Goal: Transaction & Acquisition: Purchase product/service

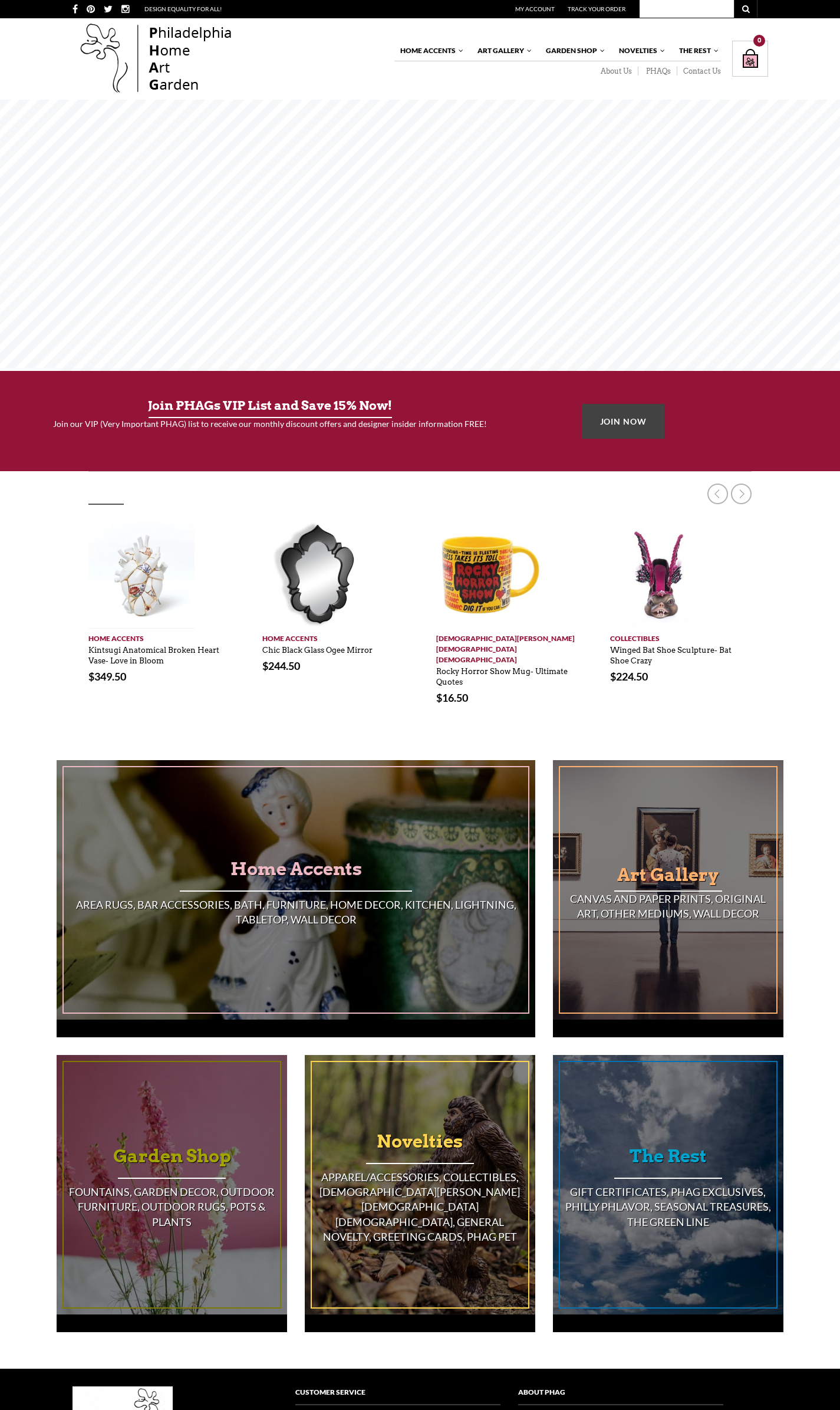
click at [702, 9] on input "text" at bounding box center [686, 8] width 94 height 18
type input "Grindr made me do it"
click at [734, 0] on button "submit" at bounding box center [746, 8] width 24 height 18
click at [750, 7] on button "submit" at bounding box center [746, 8] width 24 height 18
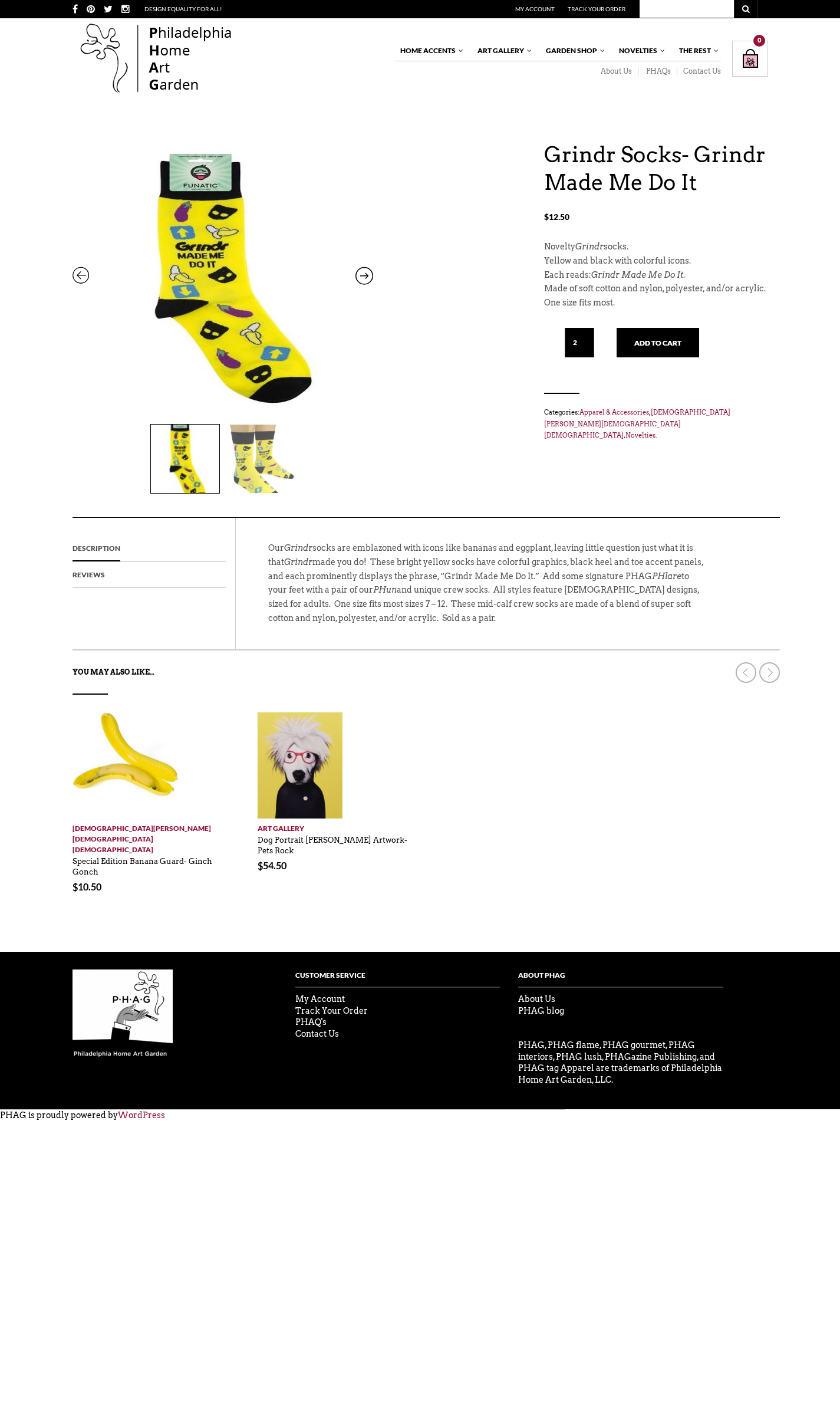
click at [586, 337] on input "2" at bounding box center [579, 342] width 29 height 29
type input "3"
click at [591, 334] on input "3" at bounding box center [579, 342] width 29 height 29
click at [661, 346] on button "Add to cart" at bounding box center [658, 342] width 82 height 29
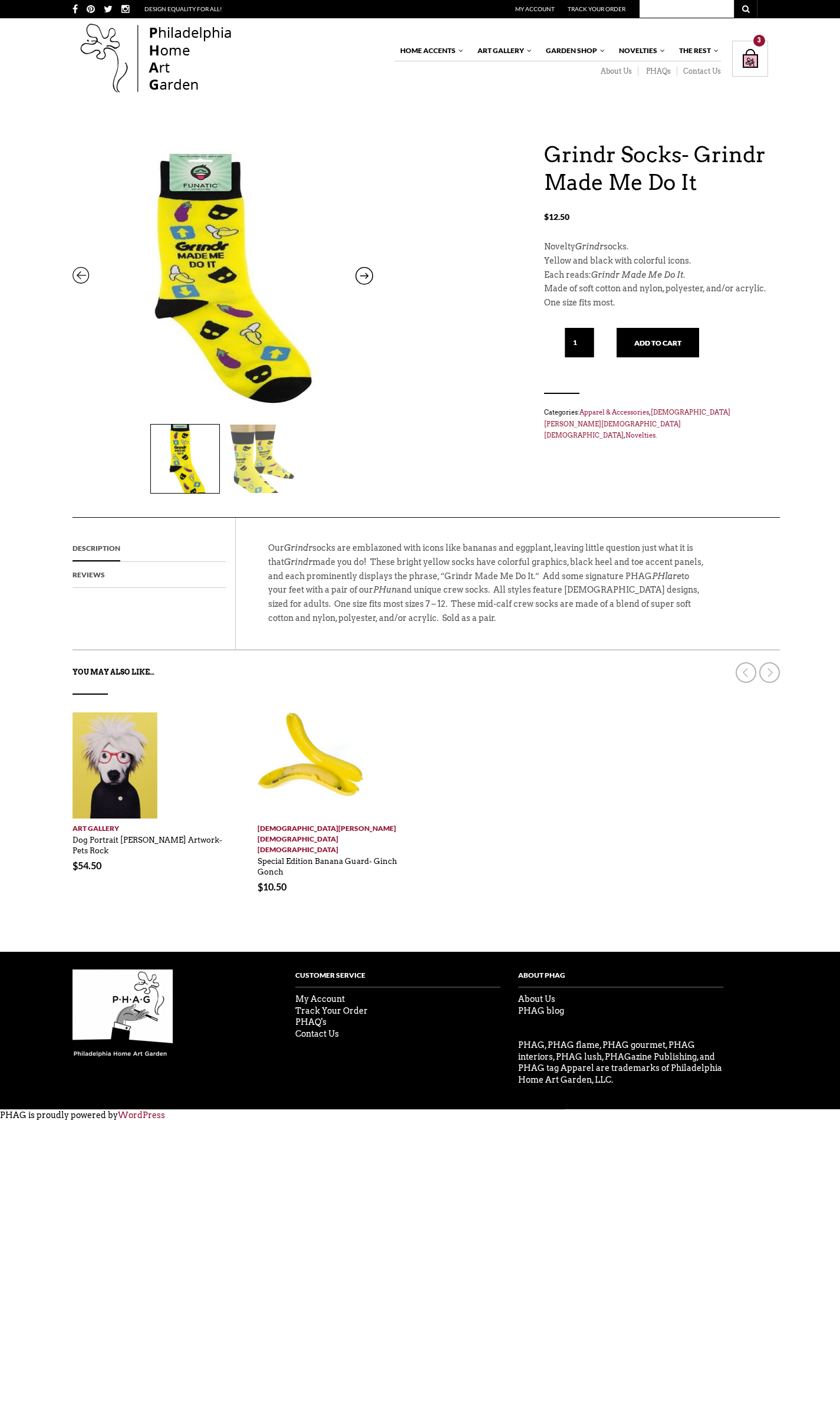
click at [746, 52] on div "Shopping Bag $ 37.50 / 3 item(s) 3" at bounding box center [750, 58] width 36 height 36
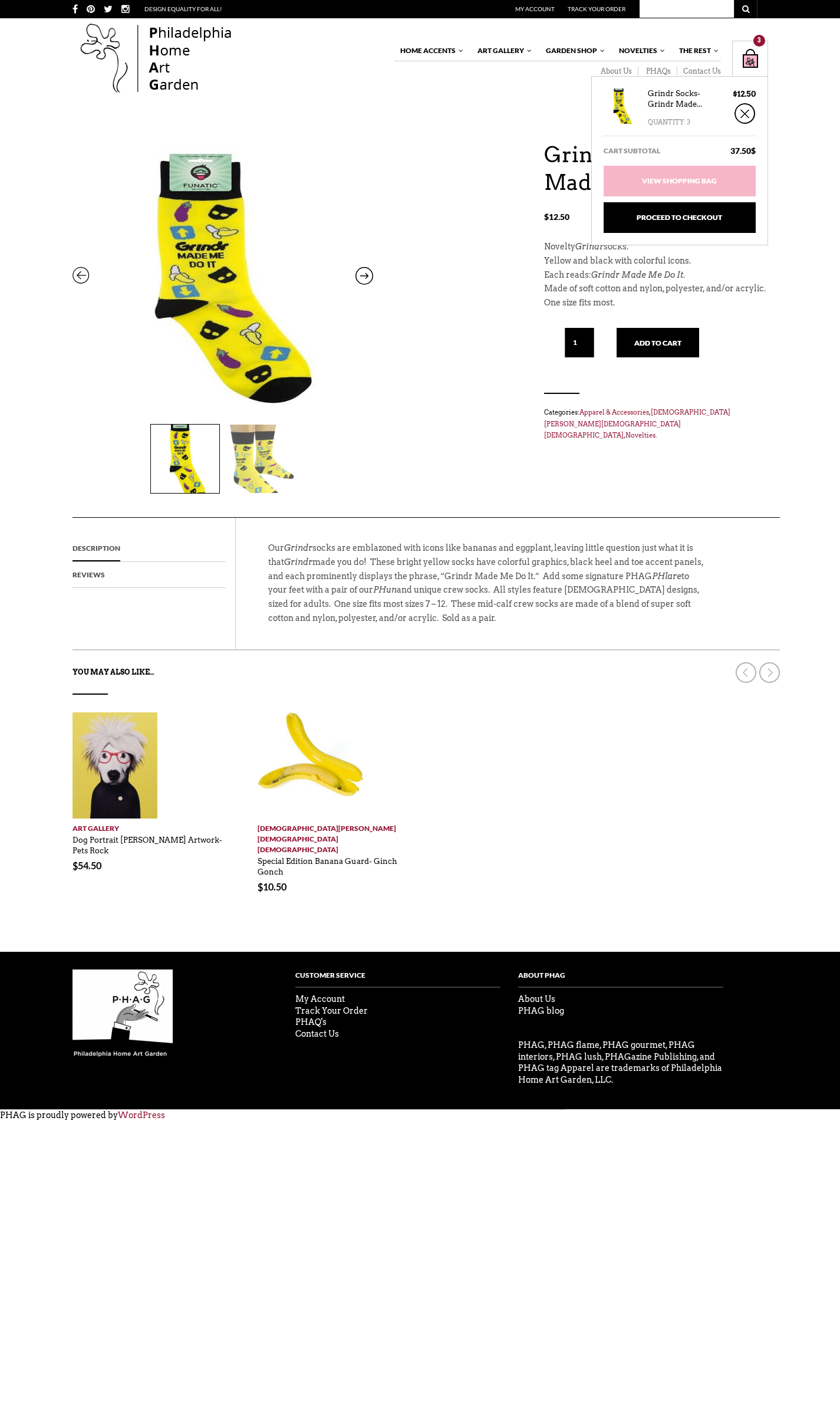
click at [690, 213] on link "Proceed to Checkout" at bounding box center [680, 218] width 152 height 30
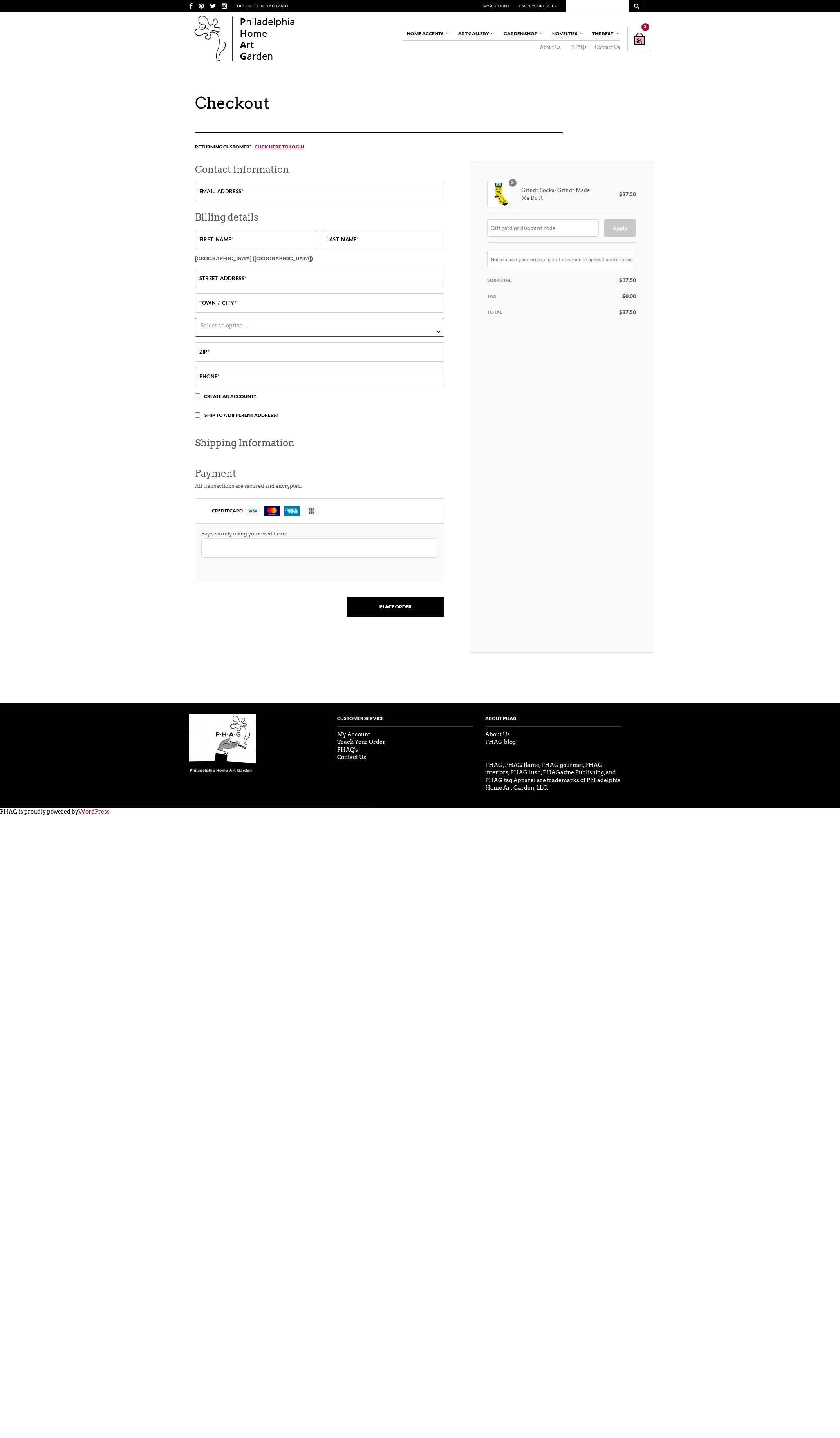
click at [276, 188] on input "Email address *" at bounding box center [319, 191] width 249 height 19
type input "[EMAIL_ADDRESS][DOMAIN_NAME]"
type input "[PERSON_NAME]"
type input "[STREET_ADDRESS]"
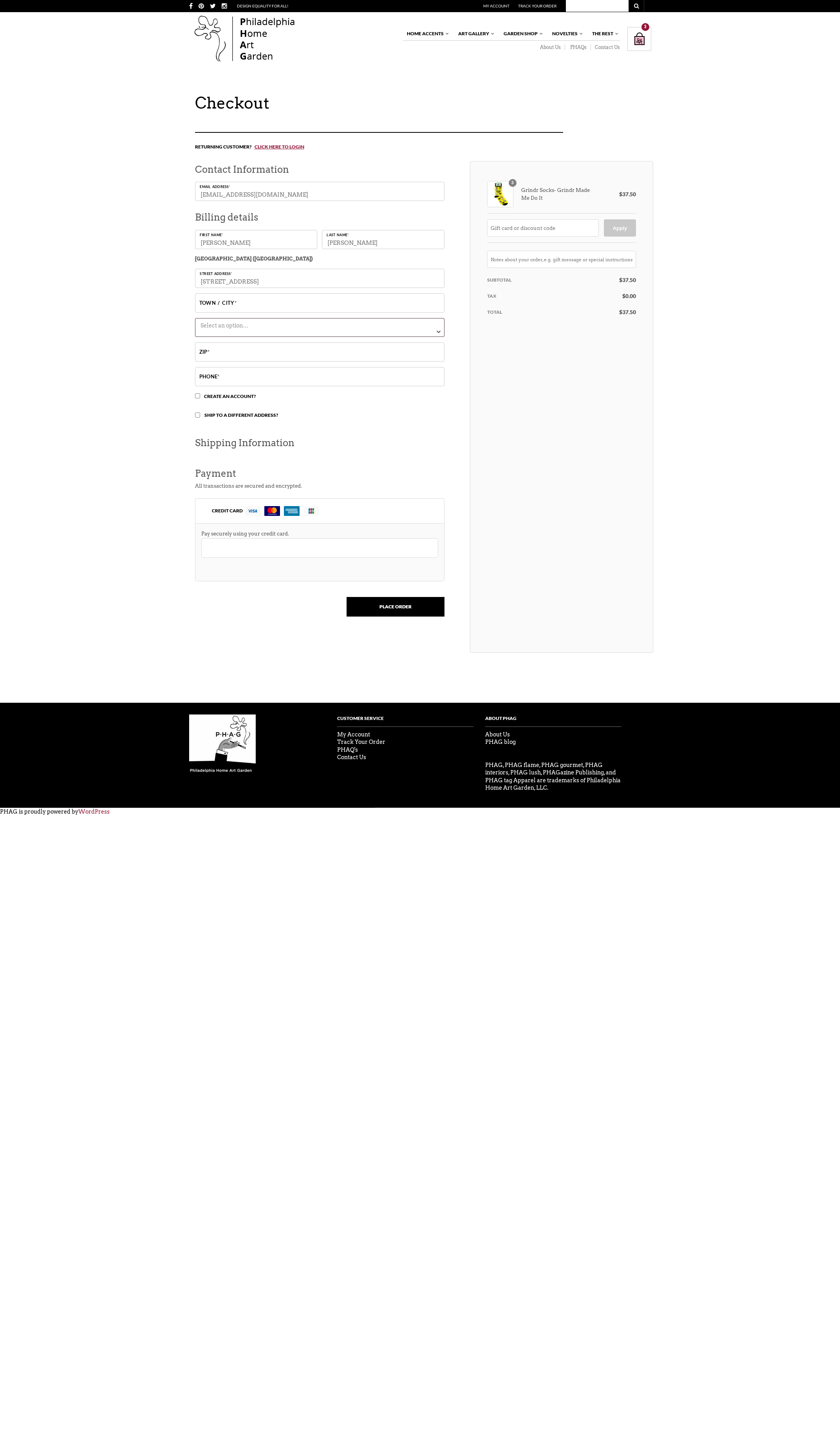
type input "[GEOGRAPHIC_DATA]"
select select "KY"
type input "40502"
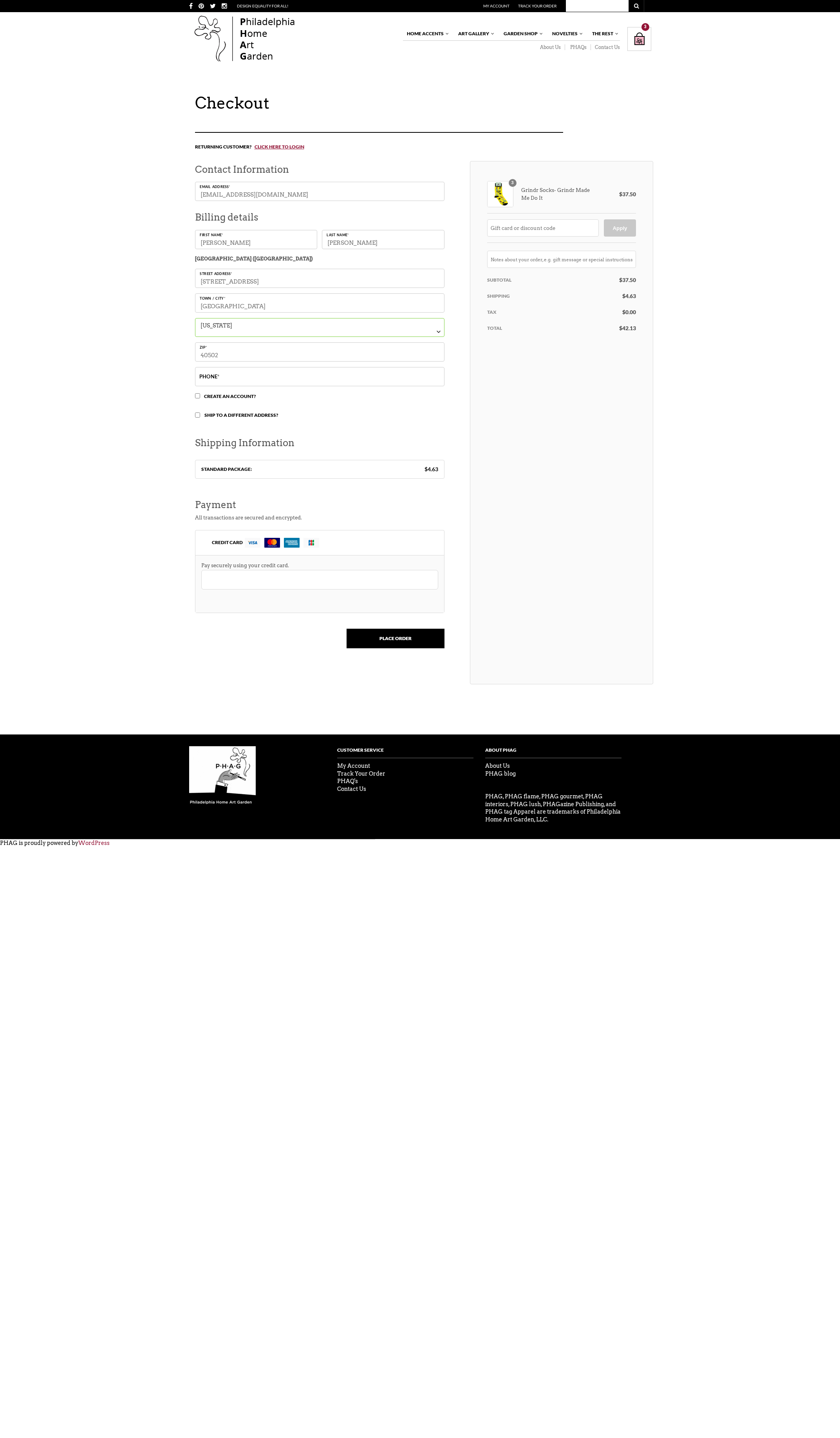
type input "[STREET_ADDRESS]"
click at [237, 357] on input "40502" at bounding box center [319, 352] width 249 height 19
type input "40502-2504"
click at [234, 381] on input "Phone *" at bounding box center [319, 377] width 249 height 19
type input "[PHONE_NUMBER]"
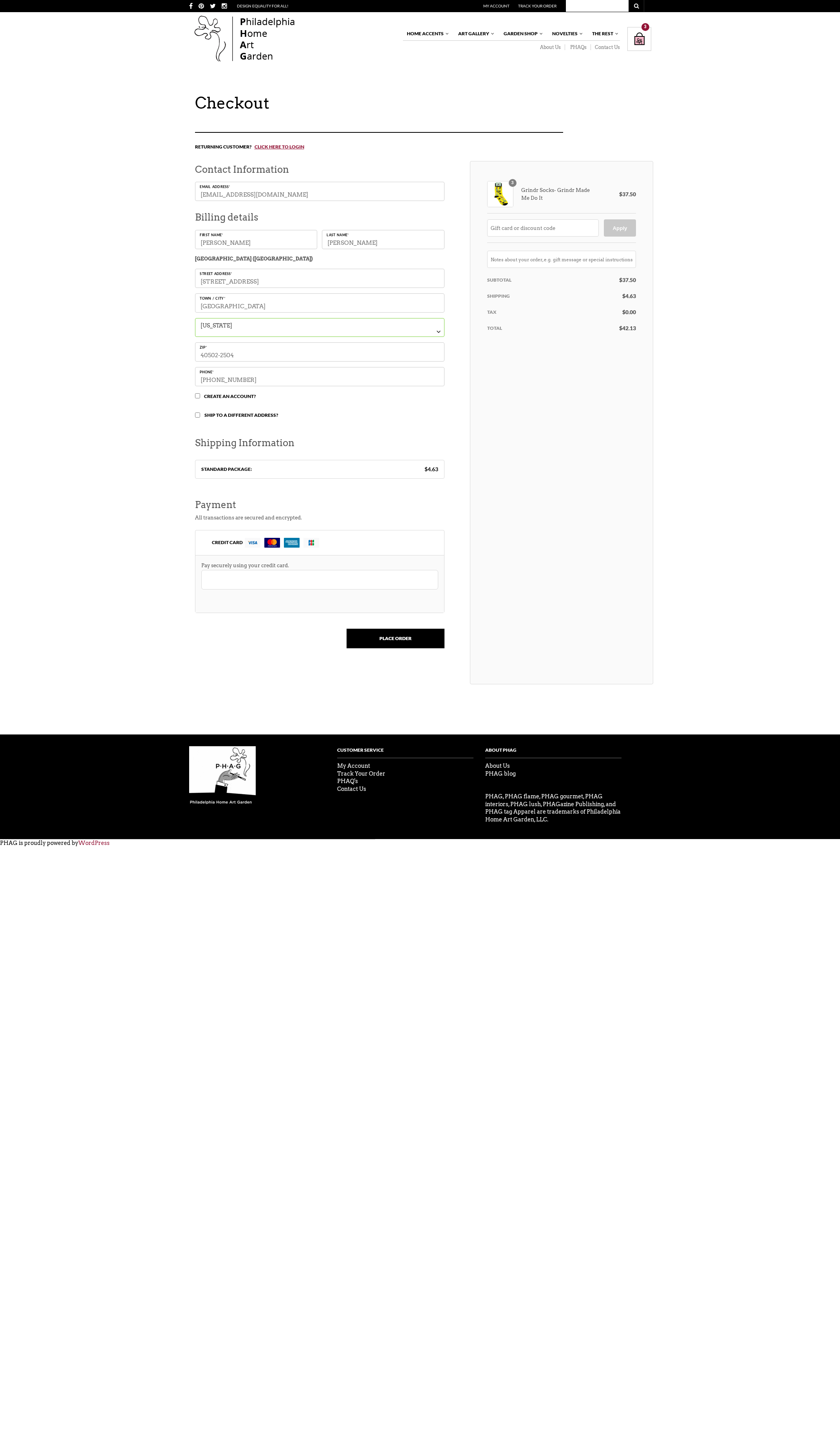
click at [196, 414] on input "Ship to a different address?" at bounding box center [197, 415] width 5 height 5
checkbox input "true"
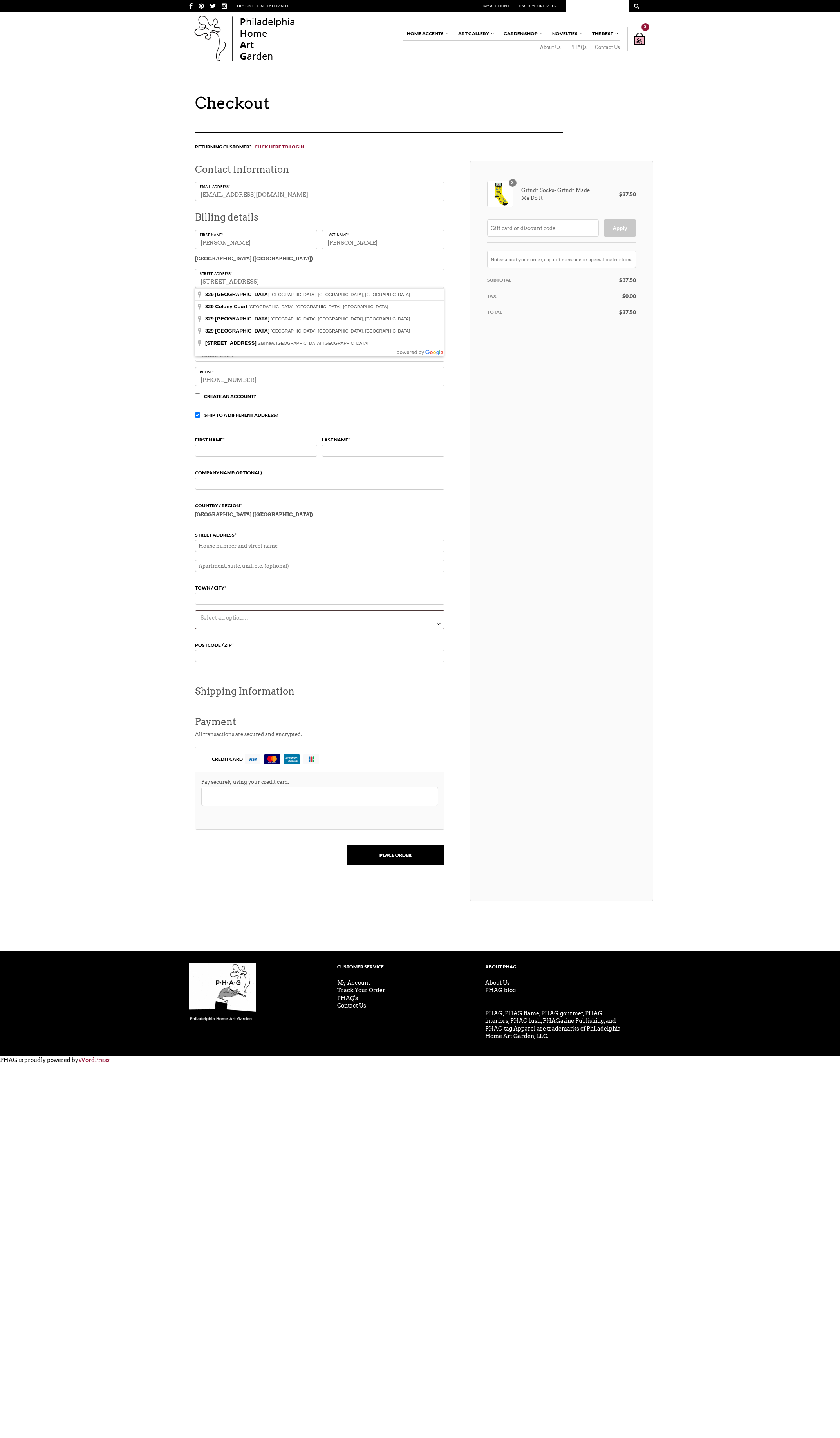
drag, startPoint x: 267, startPoint y: 282, endPoint x: 191, endPoint y: 286, distance: 76.1
click at [191, 286] on div "Returning customer? Click here to login If you have shopped with us before, ple…" at bounding box center [424, 508] width 470 height 752
type input "[STREET_ADDRESS]"
click at [241, 305] on input "Town / City *" at bounding box center [319, 303] width 249 height 19
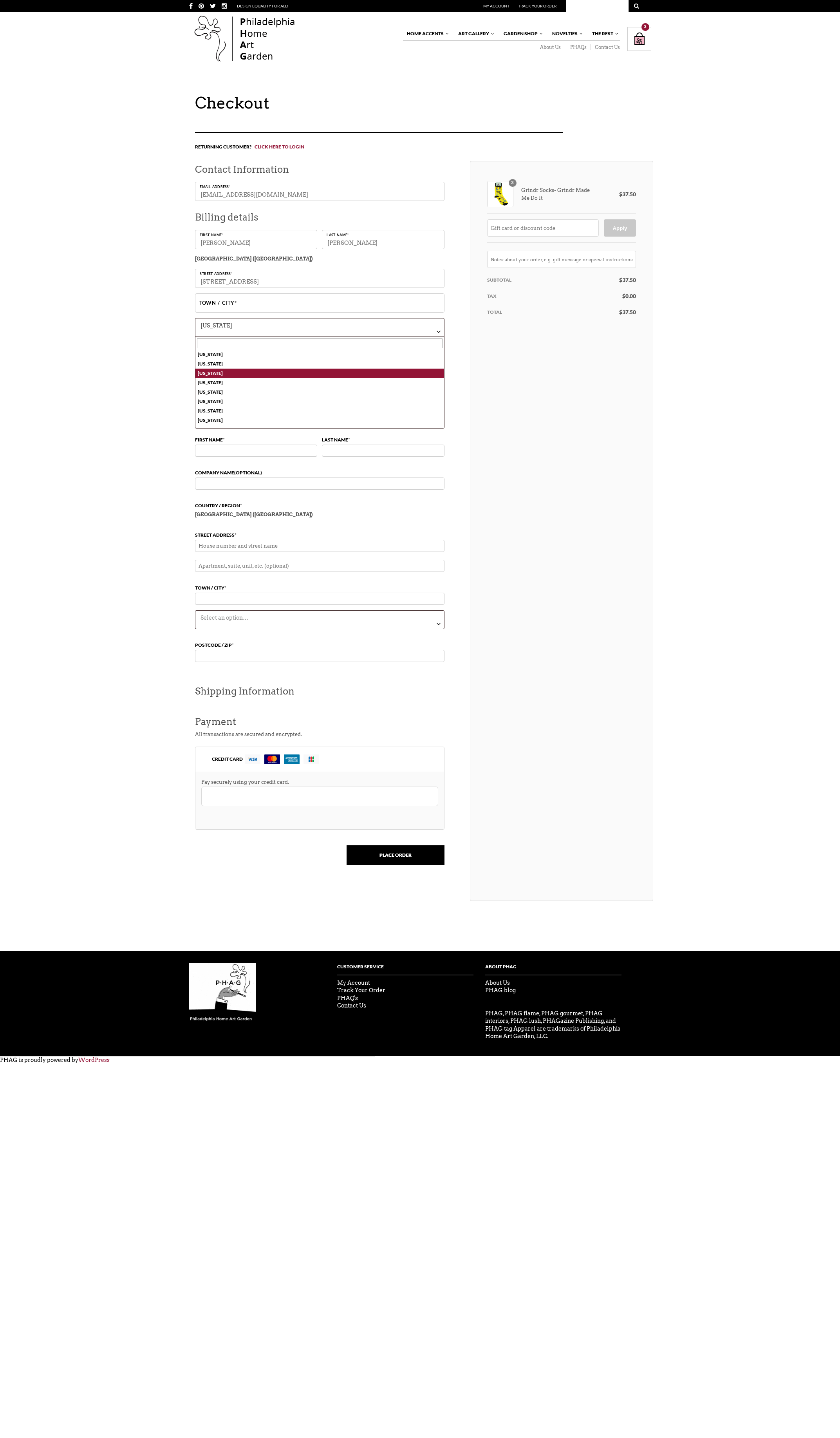
drag, startPoint x: 228, startPoint y: 329, endPoint x: 190, endPoint y: 323, distance: 38.5
click at [190, 323] on div "Returning customer? Click here to login If you have shopped with us before, ple…" at bounding box center [424, 508] width 470 height 752
click at [149, 385] on div "Checkout Returning customer? Click here to login If you have shopped with us be…" at bounding box center [420, 509] width 840 height 830
